Goal: Transaction & Acquisition: Purchase product/service

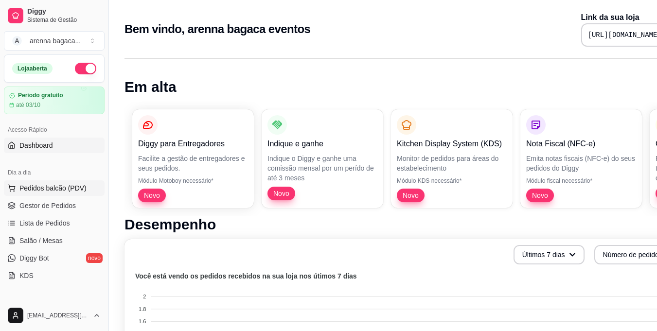
click at [43, 187] on span "Pedidos balcão (PDV)" at bounding box center [52, 188] width 67 height 10
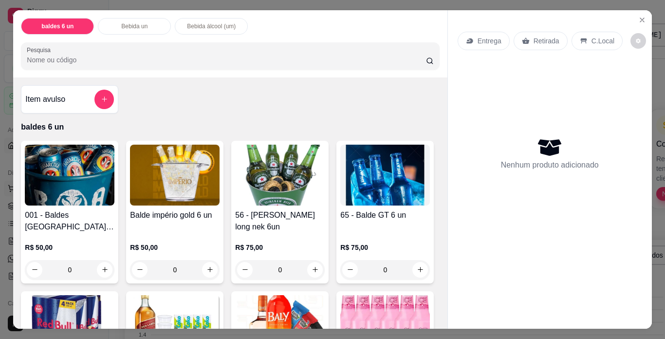
click at [43, 187] on img at bounding box center [70, 175] width 90 height 61
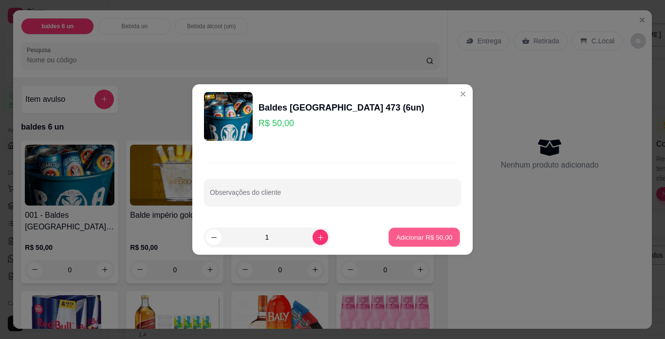
click at [416, 245] on button "Adicionar R$ 50,00" at bounding box center [424, 237] width 72 height 19
type input "1"
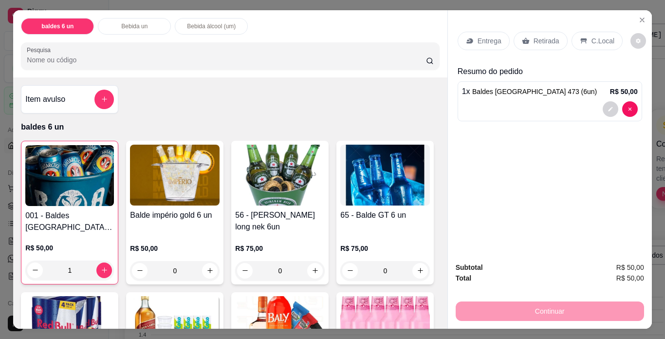
click at [526, 40] on div "Retirada" at bounding box center [540, 41] width 54 height 18
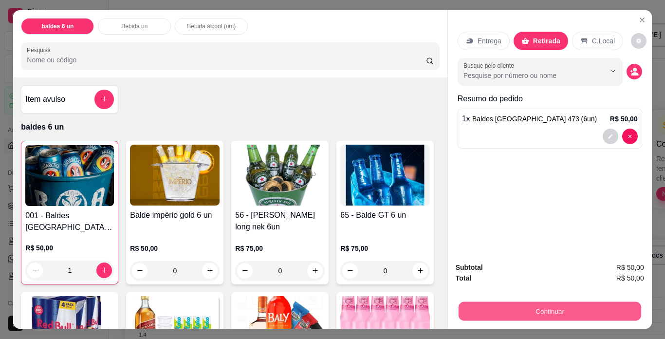
click at [536, 306] on button "Continuar" at bounding box center [549, 311] width 182 height 19
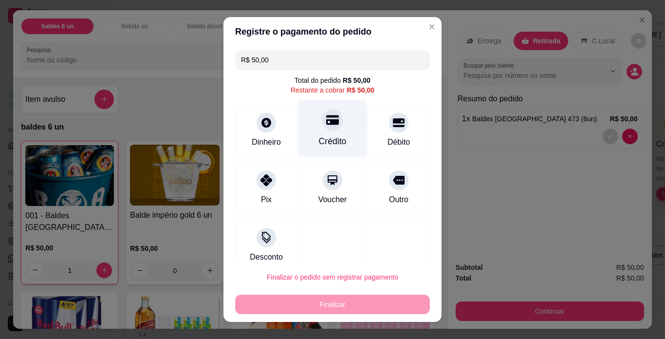
click at [326, 135] on div "Crédito" at bounding box center [333, 141] width 28 height 13
type input "R$ 0,00"
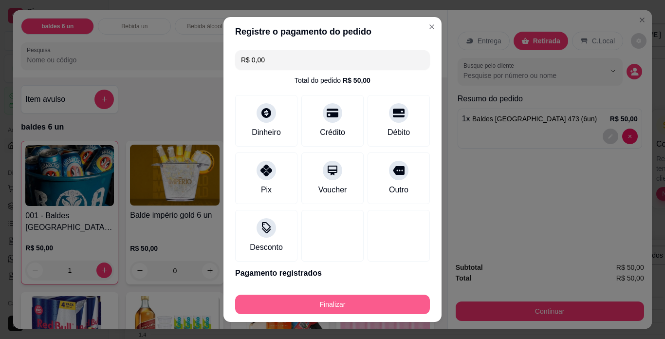
click at [327, 304] on button "Finalizar" at bounding box center [332, 303] width 195 height 19
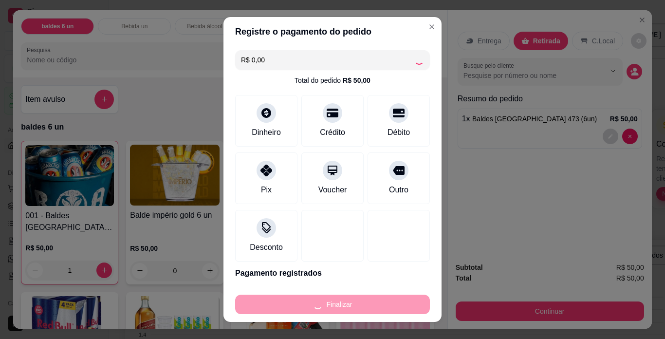
type input "0"
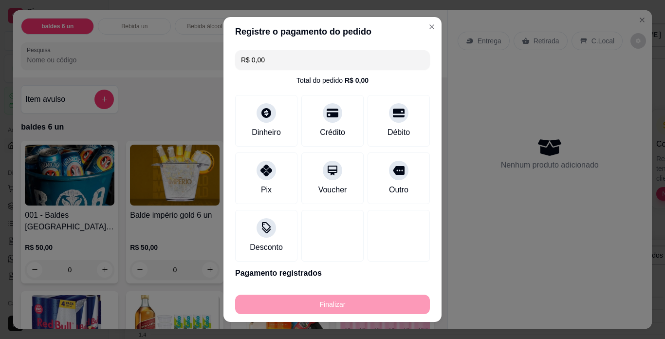
type input "-R$ 50,00"
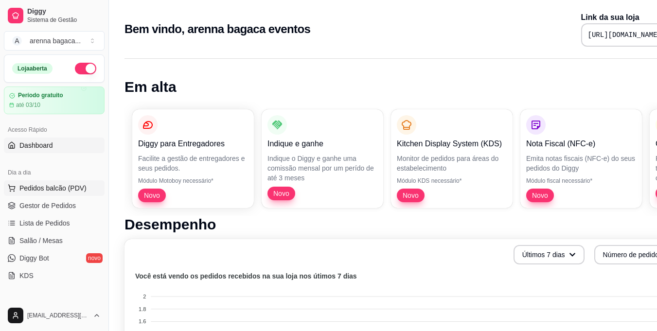
click at [48, 184] on span "Pedidos balcão (PDV)" at bounding box center [52, 188] width 67 height 10
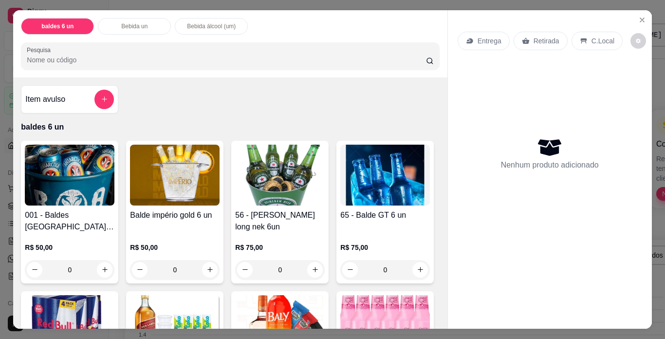
click at [664, 47] on div "baldes 6 un Bebida un Bebida álcool (um) Pesquisa Item avulso baldes 6 un 001 -…" at bounding box center [332, 169] width 665 height 339
